Goal: Information Seeking & Learning: Find specific fact

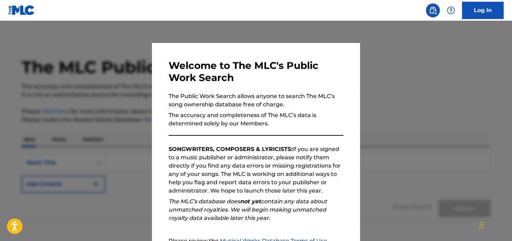
click at [415, 51] on div at bounding box center [256, 141] width 512 height 241
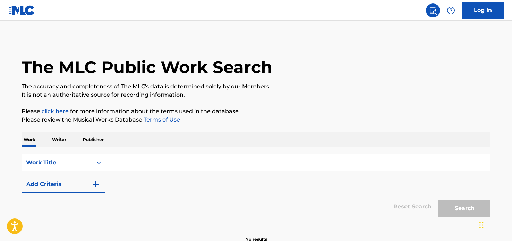
click at [205, 167] on input "Search Form" at bounding box center [297, 163] width 385 height 17
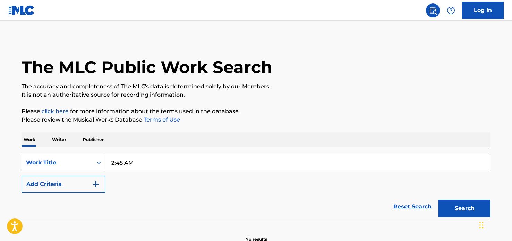
type input "2:45 AM"
click at [477, 207] on button "Search" at bounding box center [465, 208] width 52 height 17
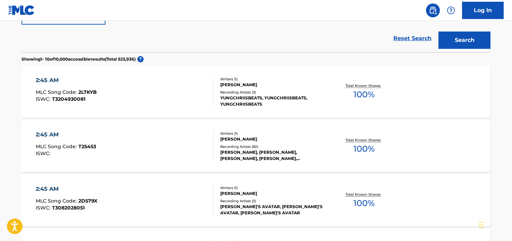
scroll to position [169, 0]
click at [171, 135] on div "2:45 AM MLC Song Code : T25453 ISWC :" at bounding box center [125, 145] width 178 height 31
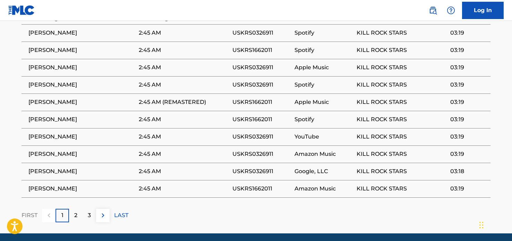
scroll to position [515, 0]
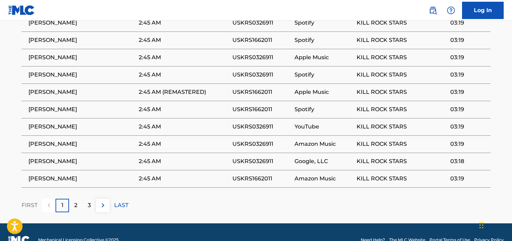
click at [75, 202] on p "2" at bounding box center [75, 206] width 3 height 8
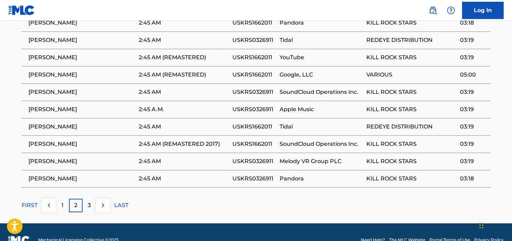
click at [86, 199] on div "3" at bounding box center [90, 206] width 14 height 14
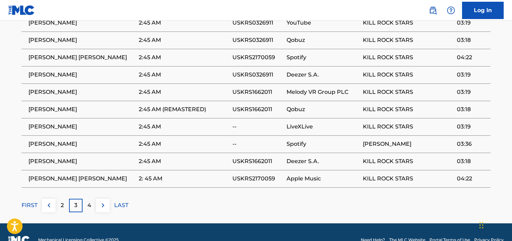
click at [63, 202] on p "2" at bounding box center [62, 206] width 3 height 8
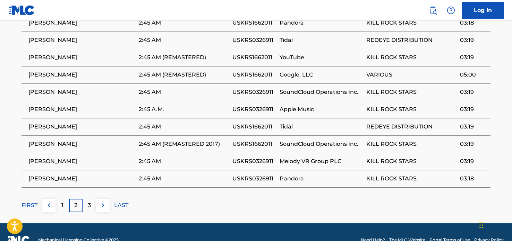
click at [64, 199] on div "1" at bounding box center [63, 206] width 14 height 14
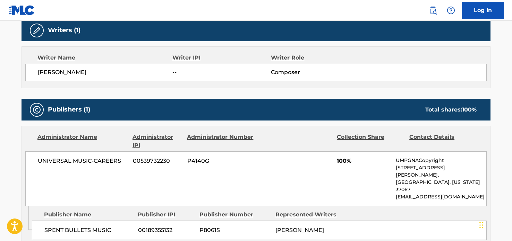
scroll to position [249, 0]
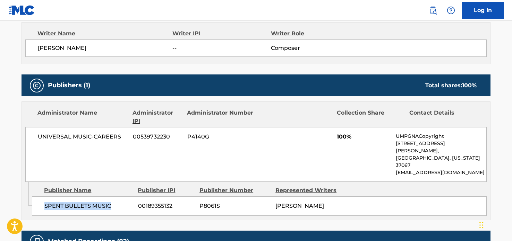
drag, startPoint x: 113, startPoint y: 189, endPoint x: 44, endPoint y: 189, distance: 68.7
click at [44, 197] on div "SPENT BULLETS MUSIC 00189355132 P8061S [PERSON_NAME]" at bounding box center [259, 206] width 455 height 19
copy span "SPENT BULLETS MUSIC"
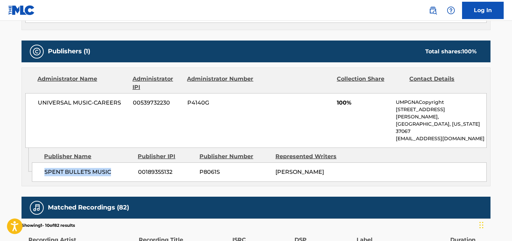
scroll to position [286, 0]
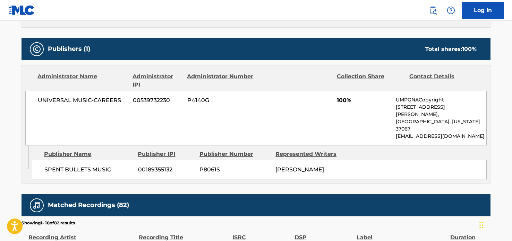
click at [140, 160] on div "SPENT BULLETS MUSIC 00189355132 P8061S [PERSON_NAME]" at bounding box center [259, 169] width 455 height 19
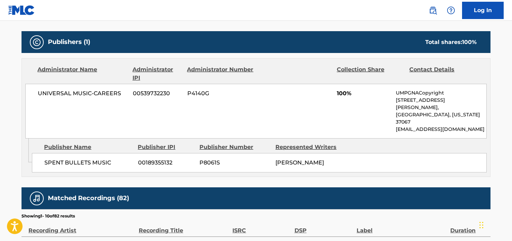
scroll to position [295, 0]
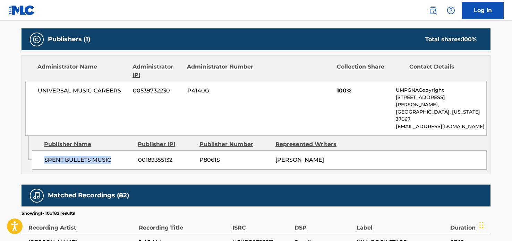
drag, startPoint x: 112, startPoint y: 146, endPoint x: 42, endPoint y: 145, distance: 70.1
click at [42, 151] on div "SPENT BULLETS MUSIC 00189355132 P8061S [PERSON_NAME]" at bounding box center [259, 160] width 455 height 19
